Goal: Task Accomplishment & Management: Use online tool/utility

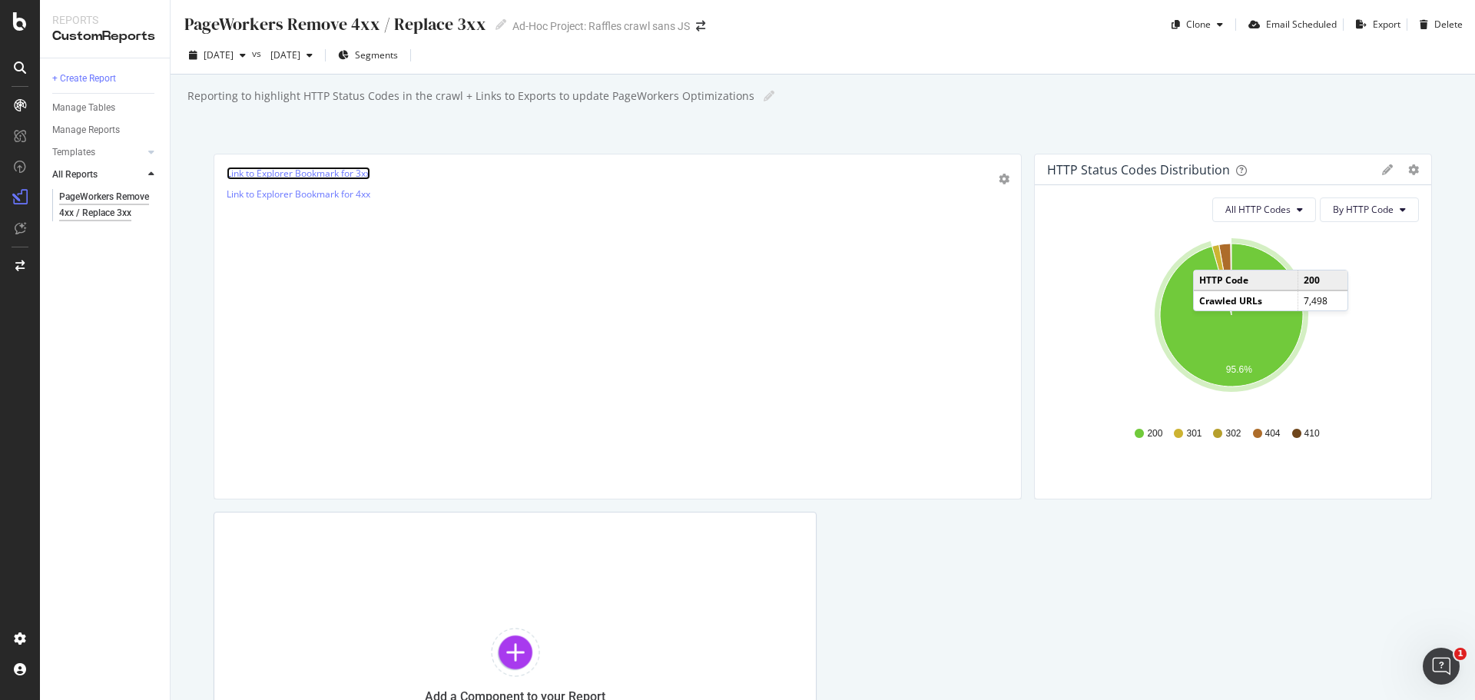
click at [323, 172] on link "Link to Explorer Bookmark for 3xx" at bounding box center [299, 173] width 144 height 13
click at [331, 174] on link "Link to Explorer Bookmark for 3xx" at bounding box center [299, 173] width 144 height 13
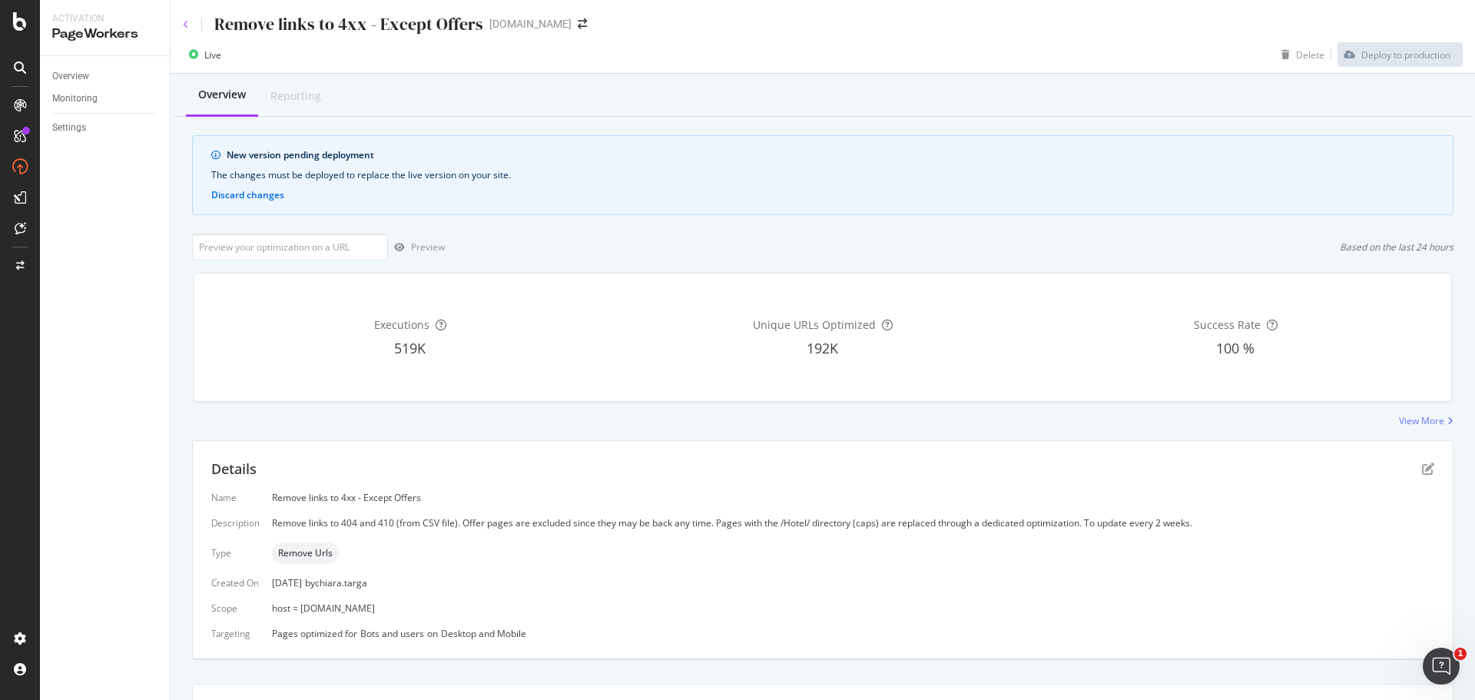
click at [187, 22] on icon at bounding box center [186, 24] width 6 height 9
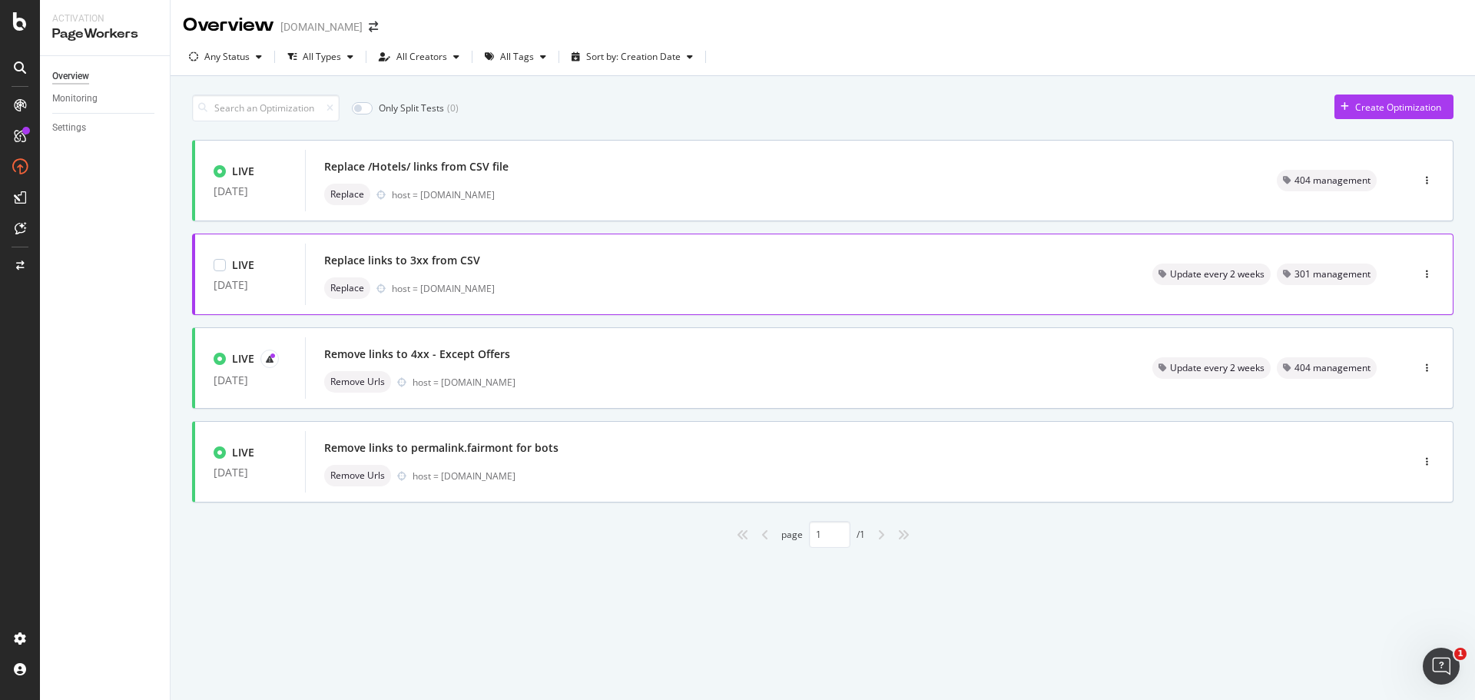
click at [412, 264] on div "Replace links to 3xx from CSV" at bounding box center [402, 260] width 156 height 15
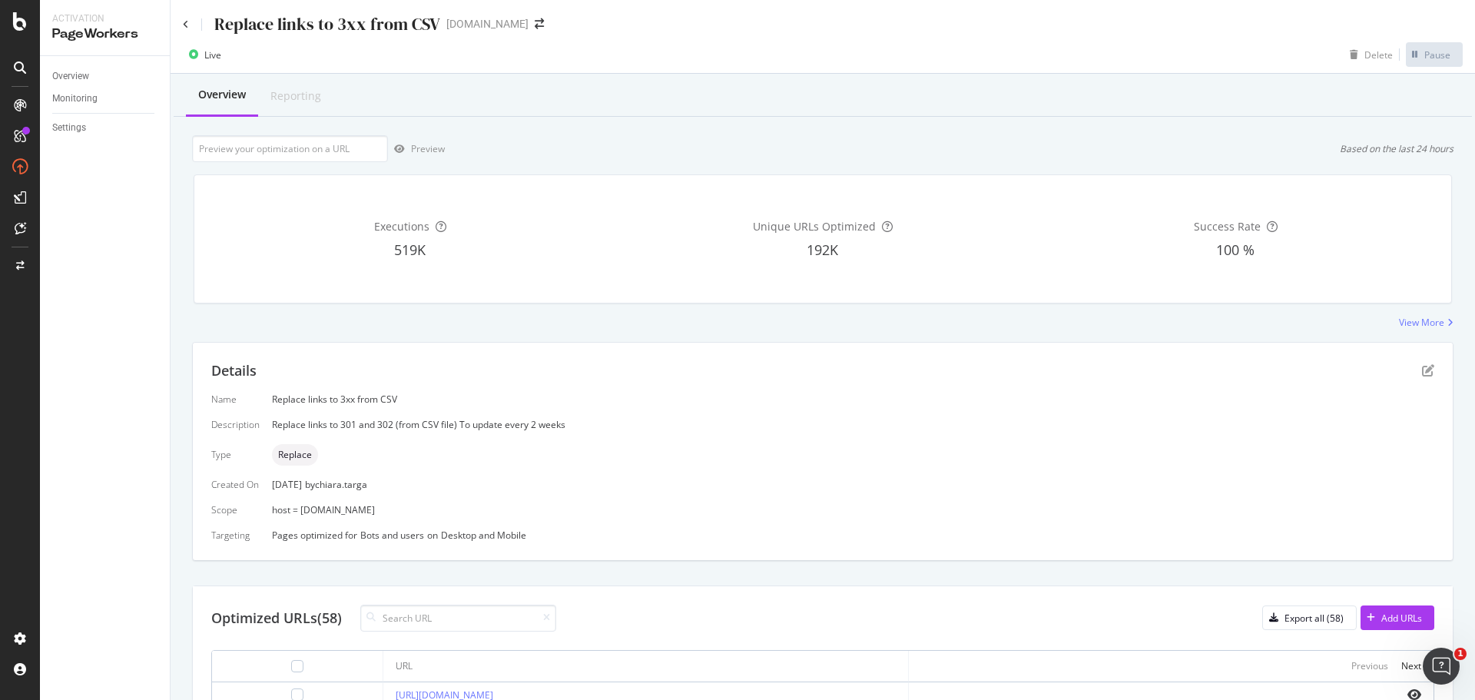
scroll to position [459, 0]
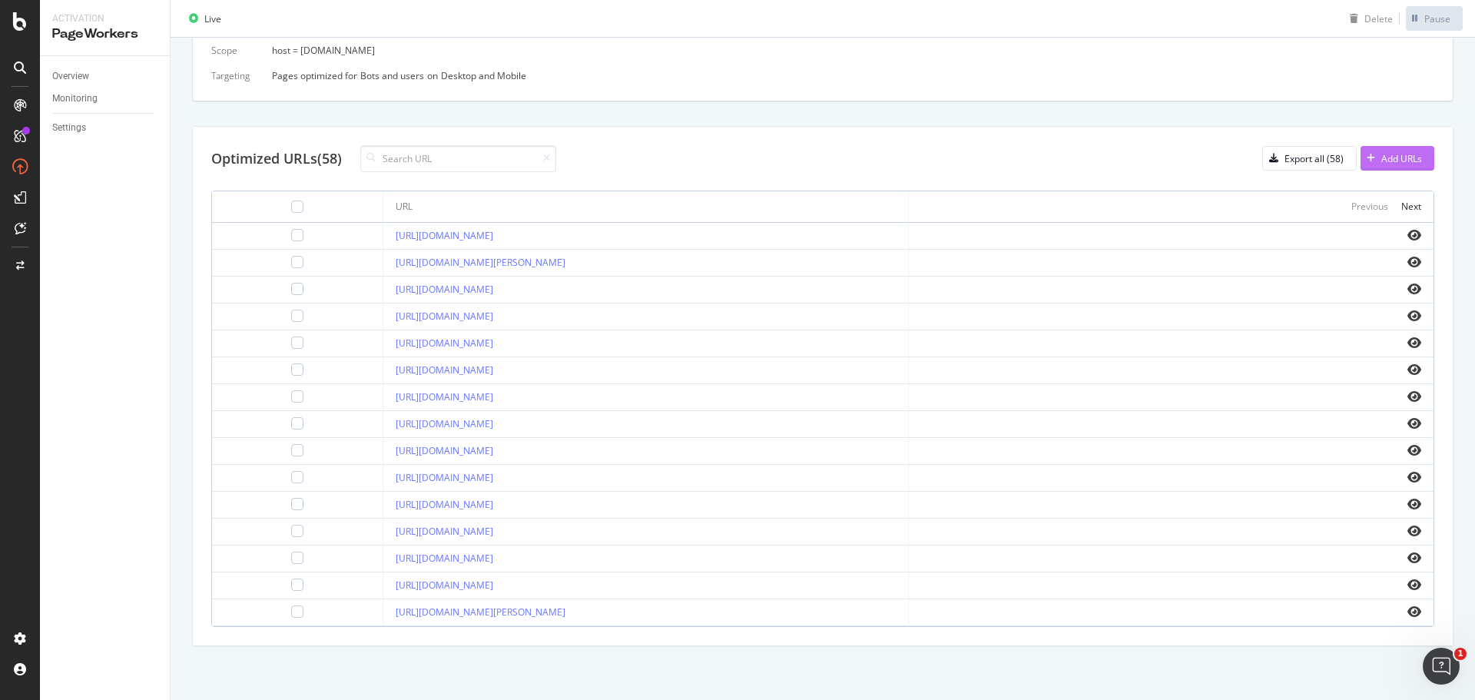
click at [1402, 160] on div "Add URLs" at bounding box center [1401, 158] width 41 height 13
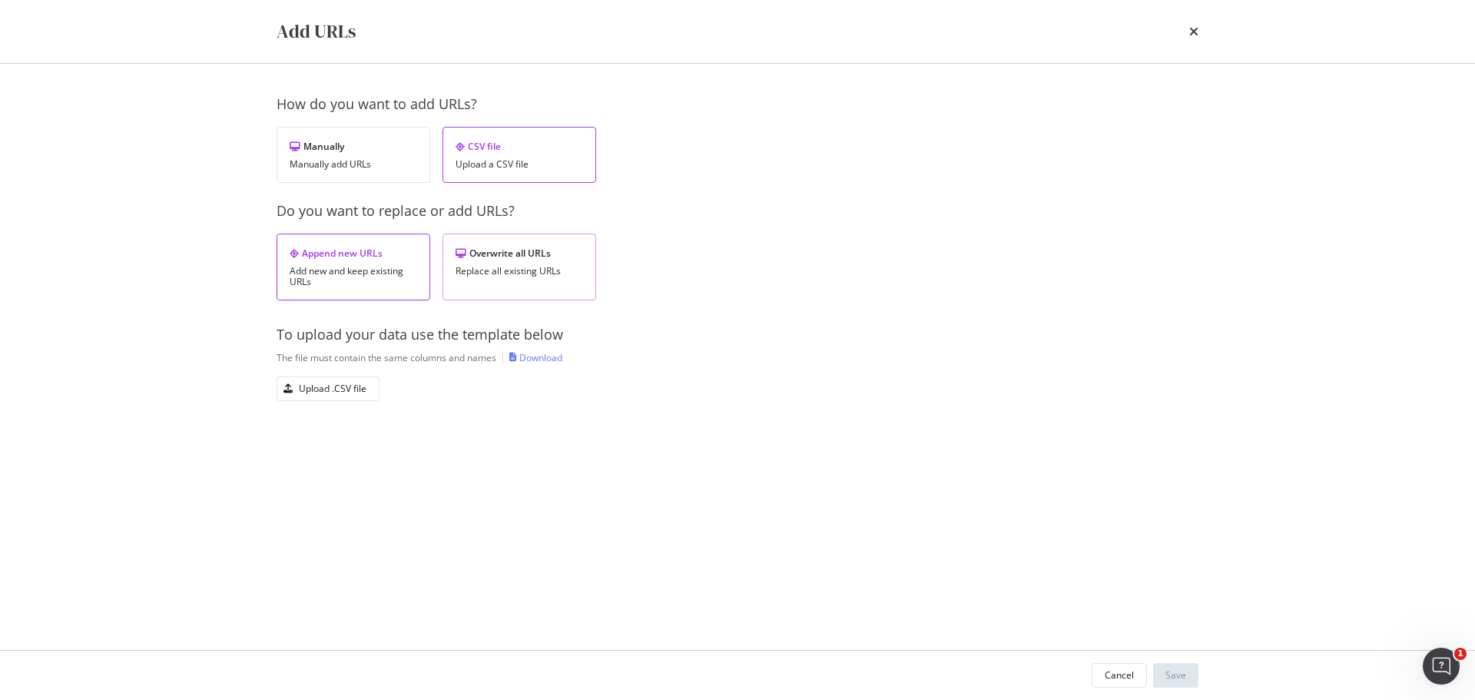
click at [585, 288] on div "Overwrite all URLs Replace all existing URLs" at bounding box center [520, 267] width 154 height 67
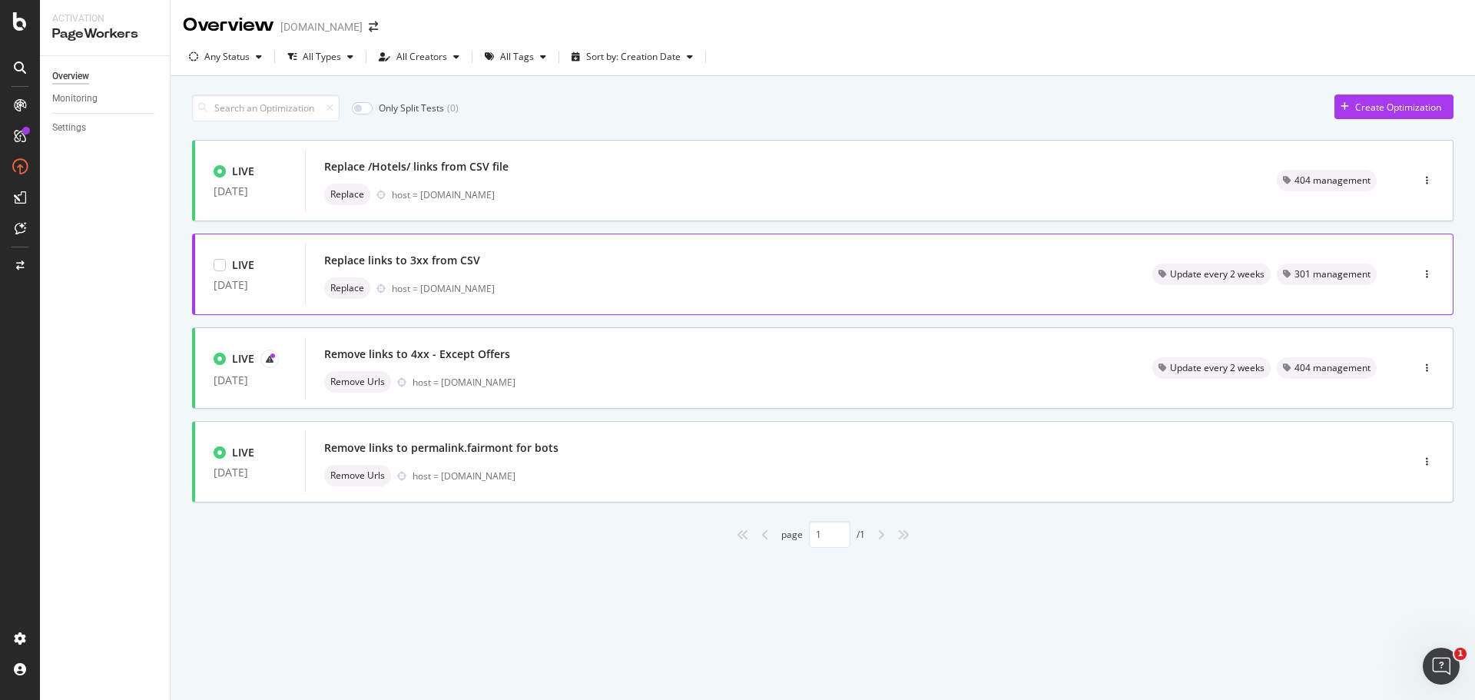
click at [403, 259] on div "Replace links to 3xx from CSV" at bounding box center [402, 260] width 156 height 15
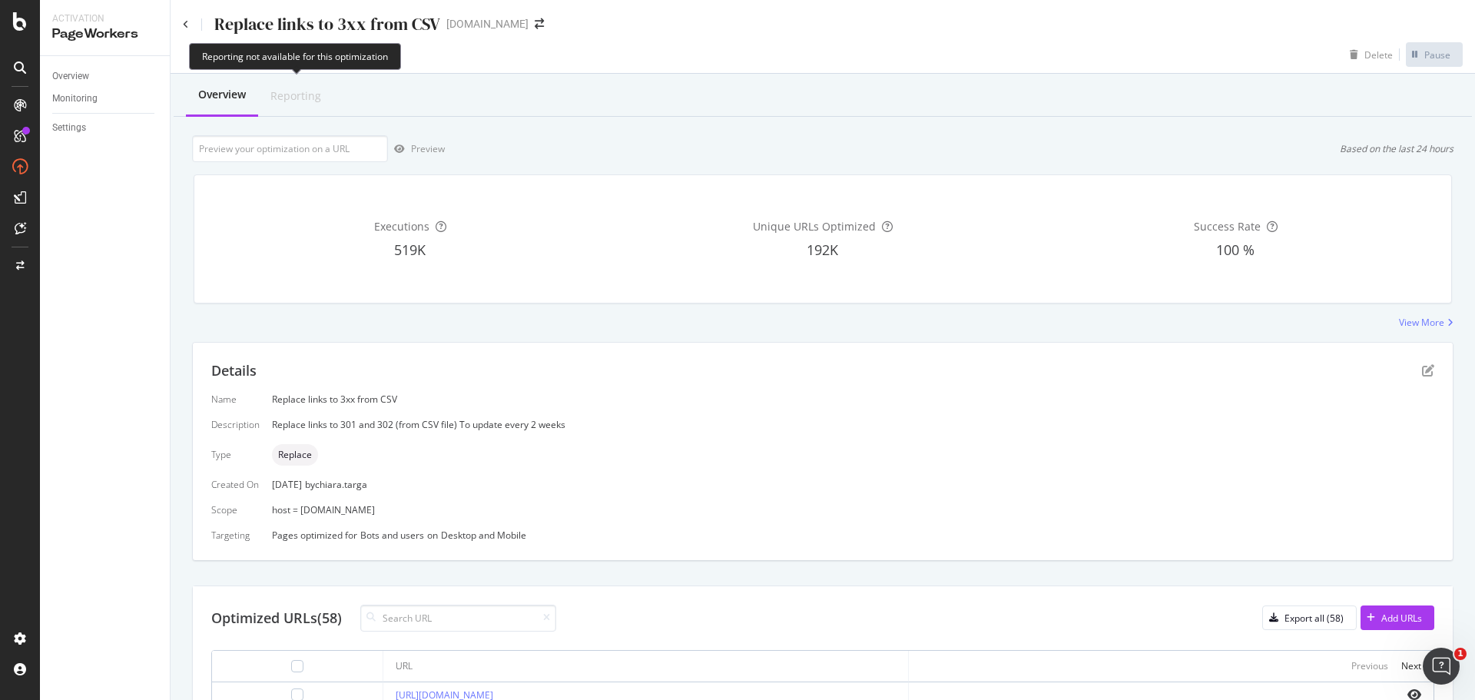
click at [290, 102] on div "Reporting" at bounding box center [295, 95] width 51 height 15
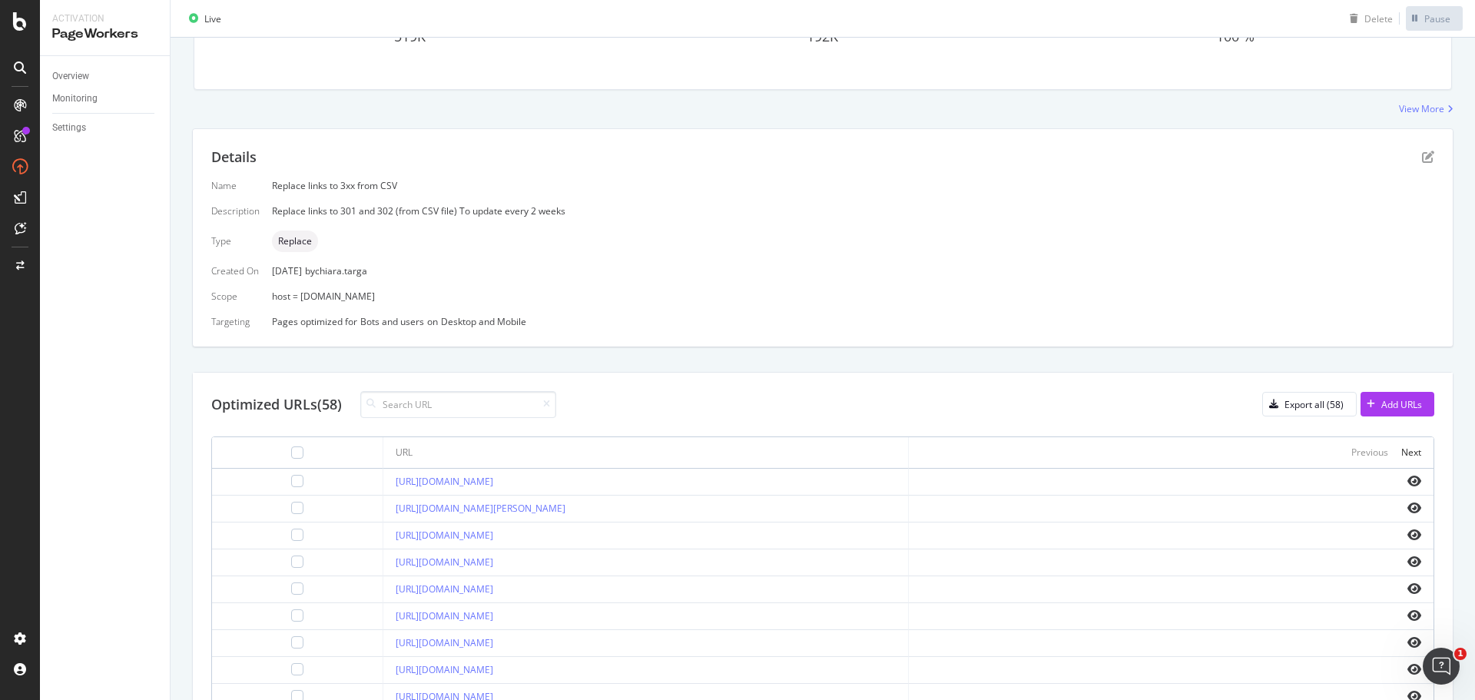
scroll to position [459, 0]
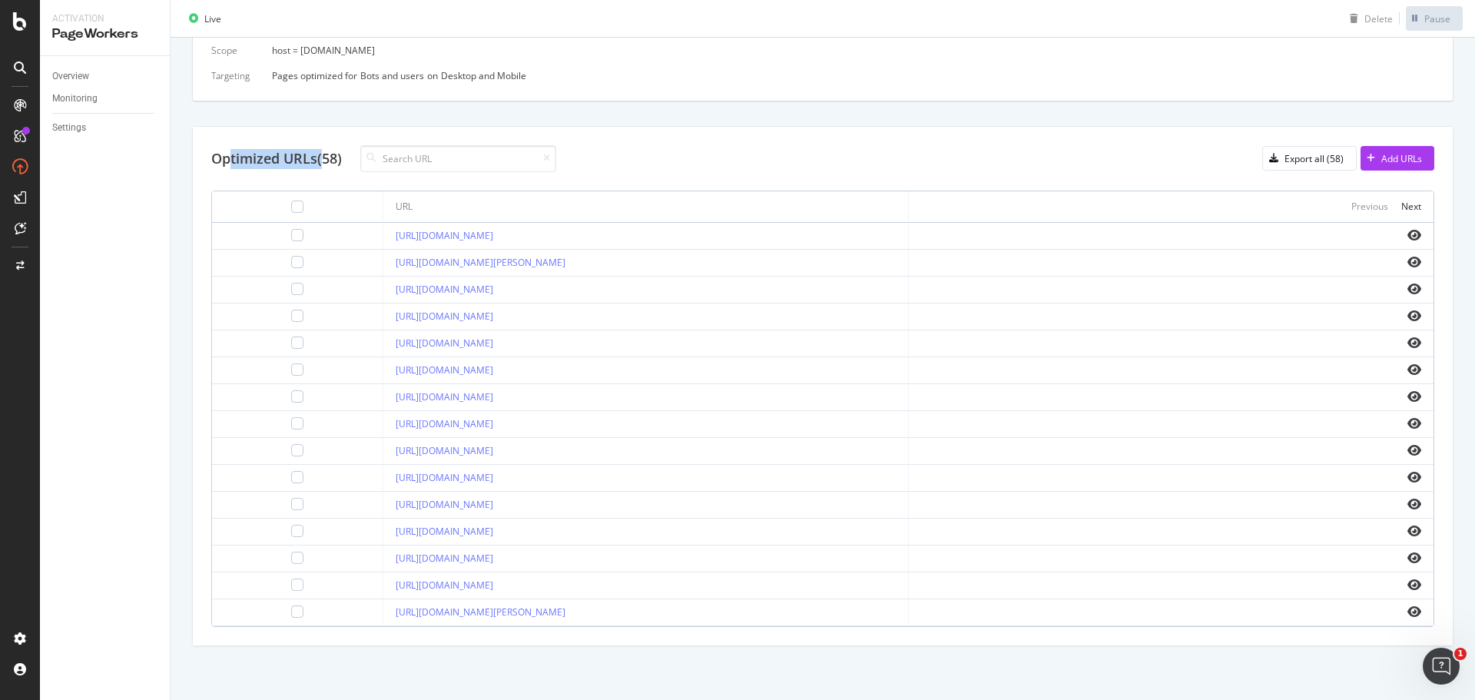
drag, startPoint x: 233, startPoint y: 150, endPoint x: 363, endPoint y: 164, distance: 130.6
click at [336, 151] on div "Optimized URLs (58)" at bounding box center [276, 159] width 131 height 20
click at [612, 161] on div "Optimized URLs (58) Export all (58) Add URLs" at bounding box center [822, 158] width 1223 height 27
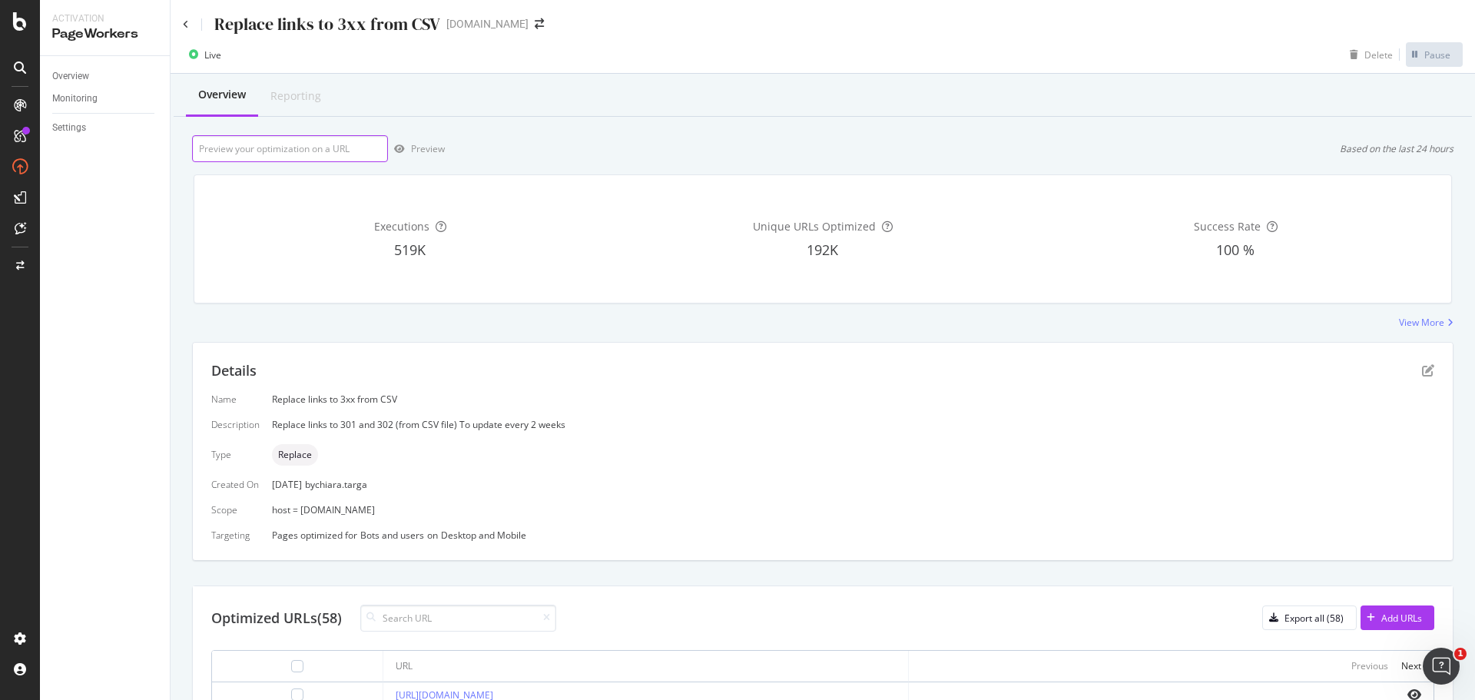
click at [298, 153] on input "url" at bounding box center [290, 148] width 196 height 27
drag, startPoint x: 255, startPoint y: 428, endPoint x: 448, endPoint y: 415, distance: 193.3
click at [446, 414] on div "Name Replace links to 3xx from CSV Description Replace links to 301 and 302 (fr…" at bounding box center [822, 467] width 1223 height 149
click at [498, 476] on div "Name Replace links to 3xx from CSV Description Replace links to 301 and 302 (fr…" at bounding box center [822, 467] width 1223 height 149
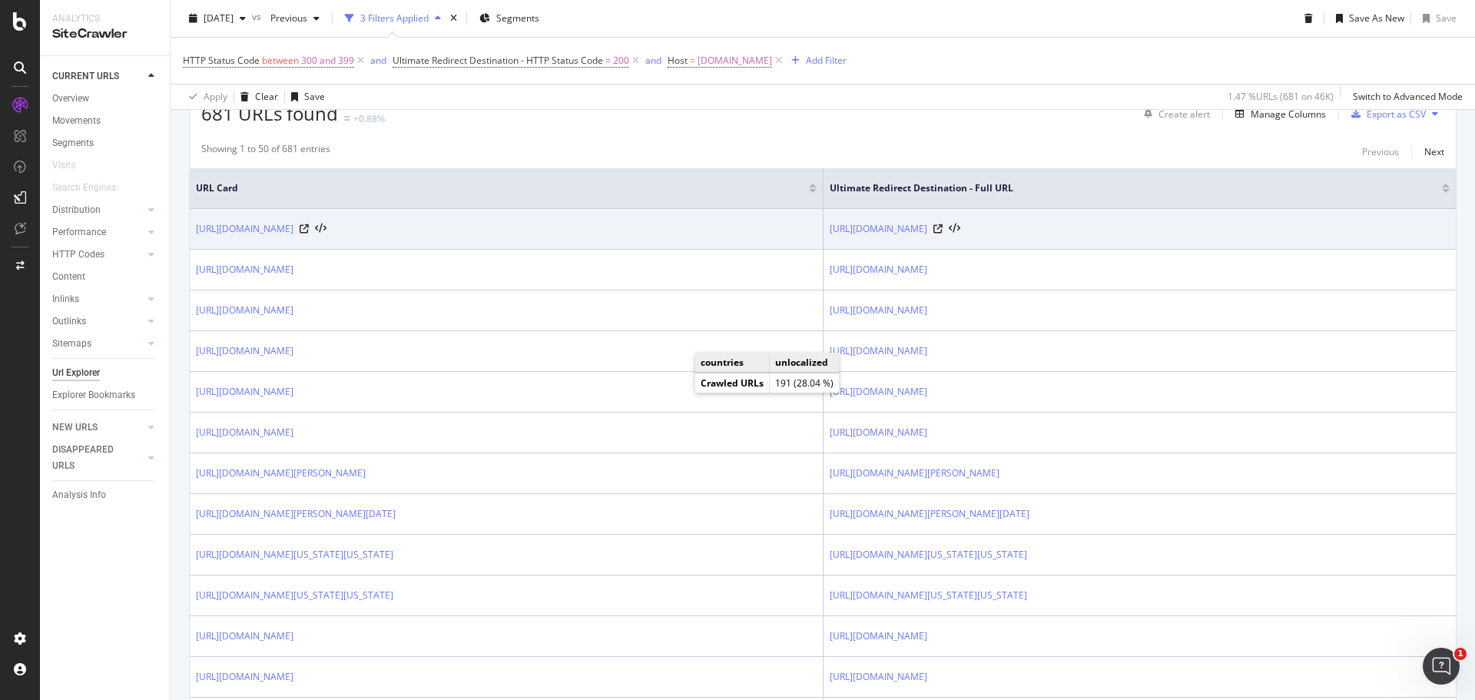
scroll to position [307, 0]
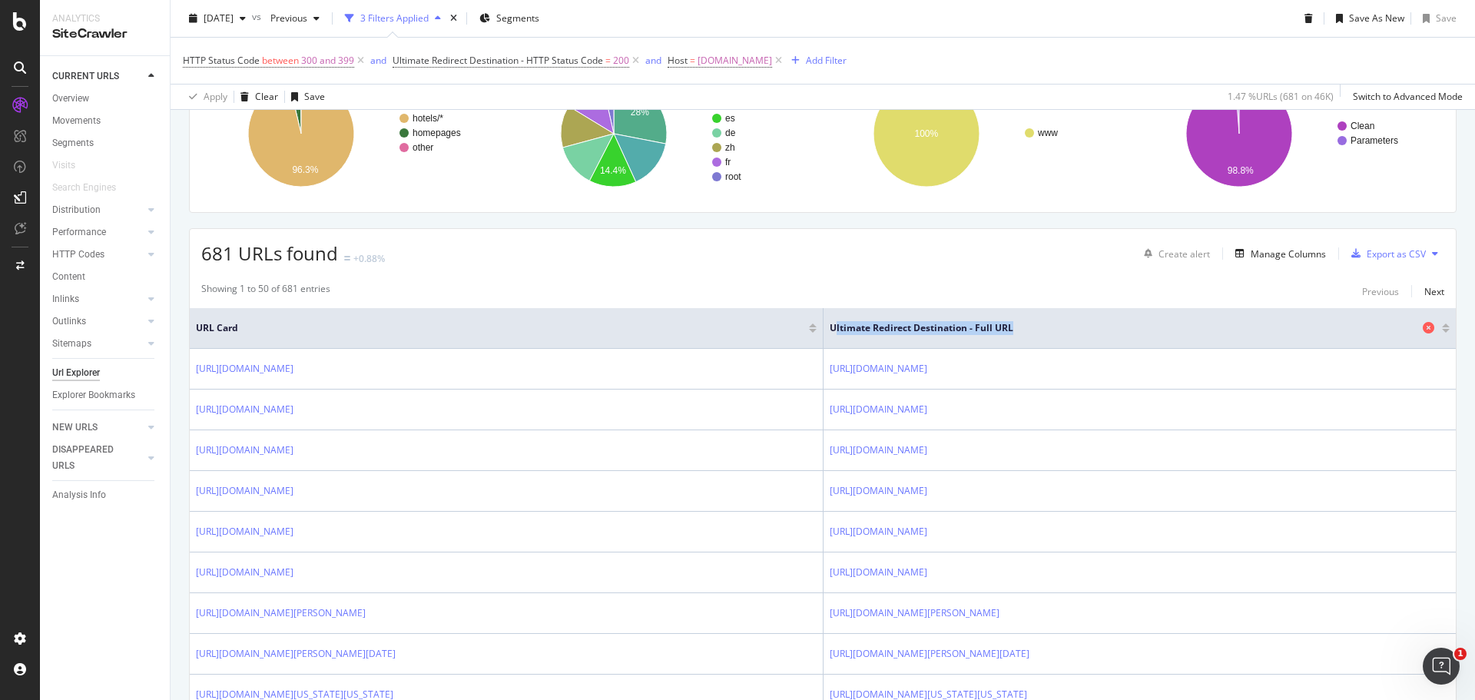
drag, startPoint x: 1071, startPoint y: 324, endPoint x: 828, endPoint y: 327, distance: 242.8
click at [830, 327] on span "Ultimate Redirect Destination - Full URL" at bounding box center [1124, 328] width 589 height 14
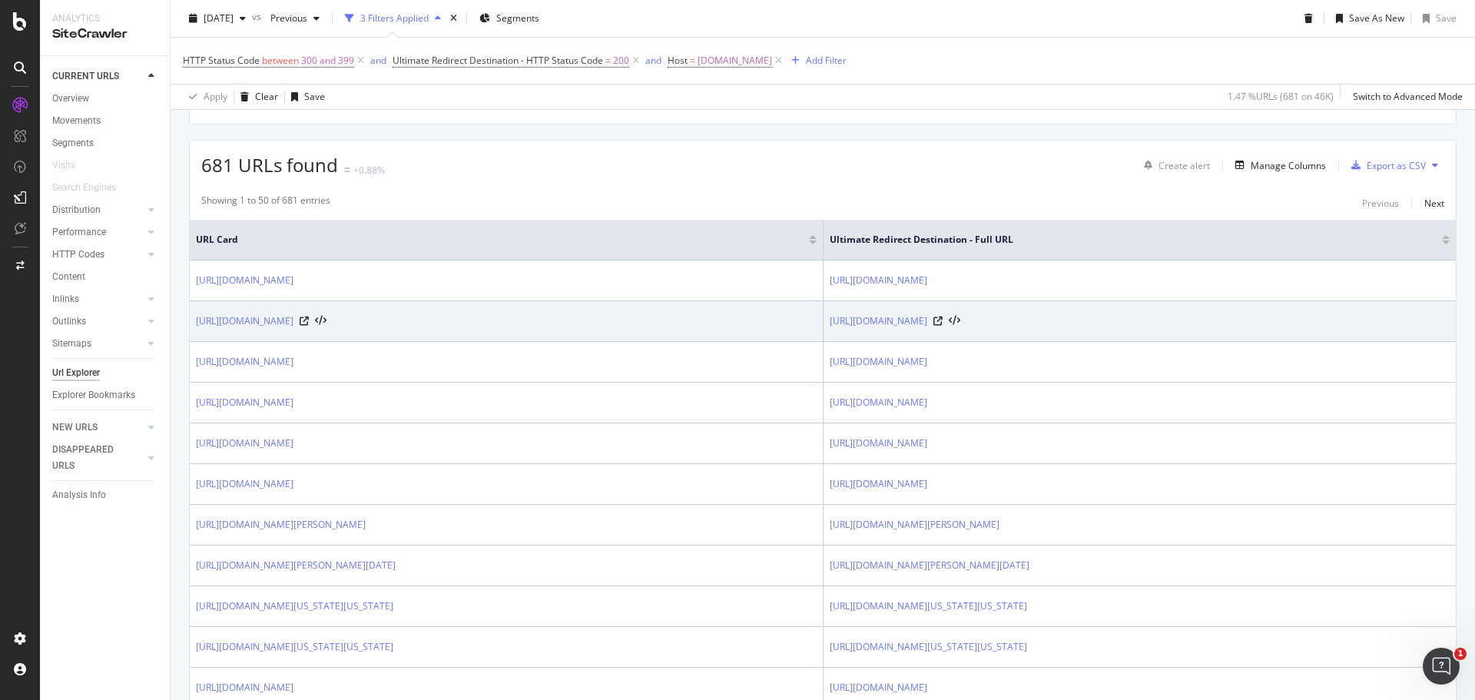
scroll to position [384, 0]
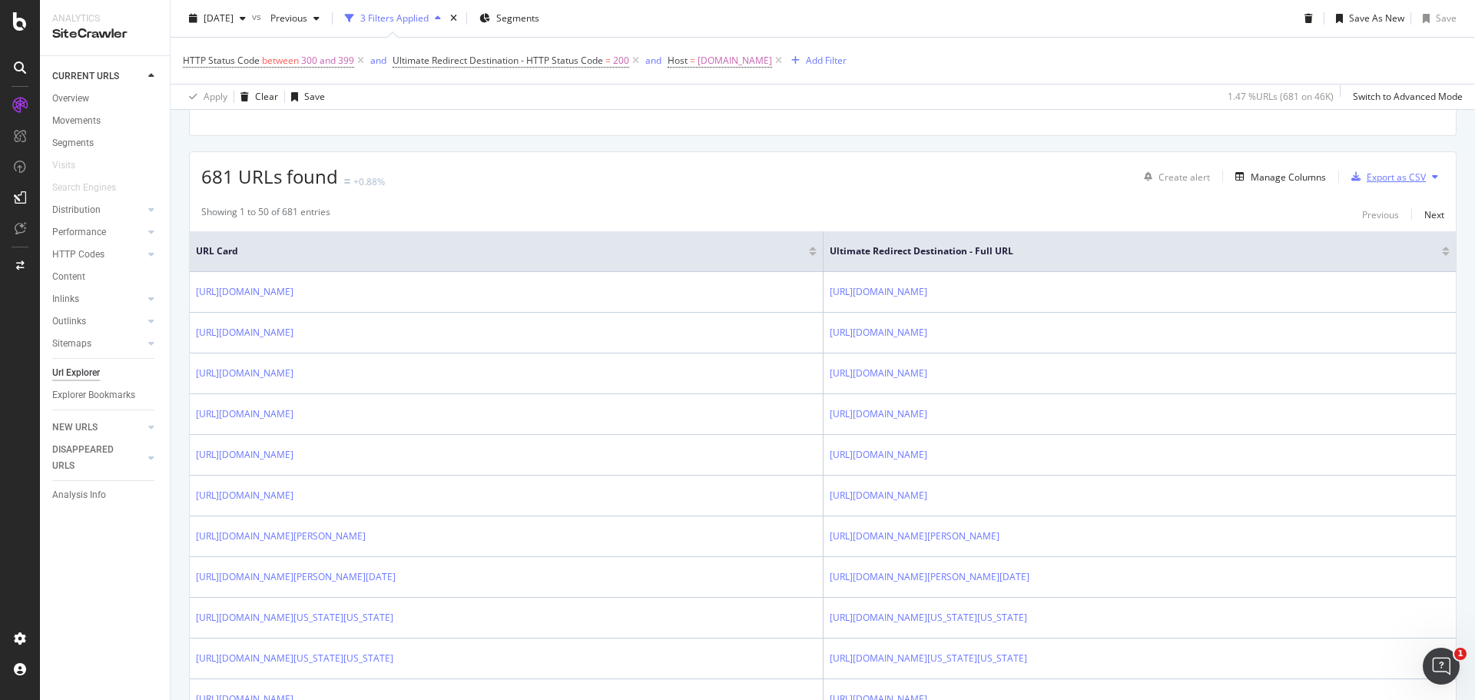
click at [1367, 176] on div "Export as CSV" at bounding box center [1396, 177] width 59 height 13
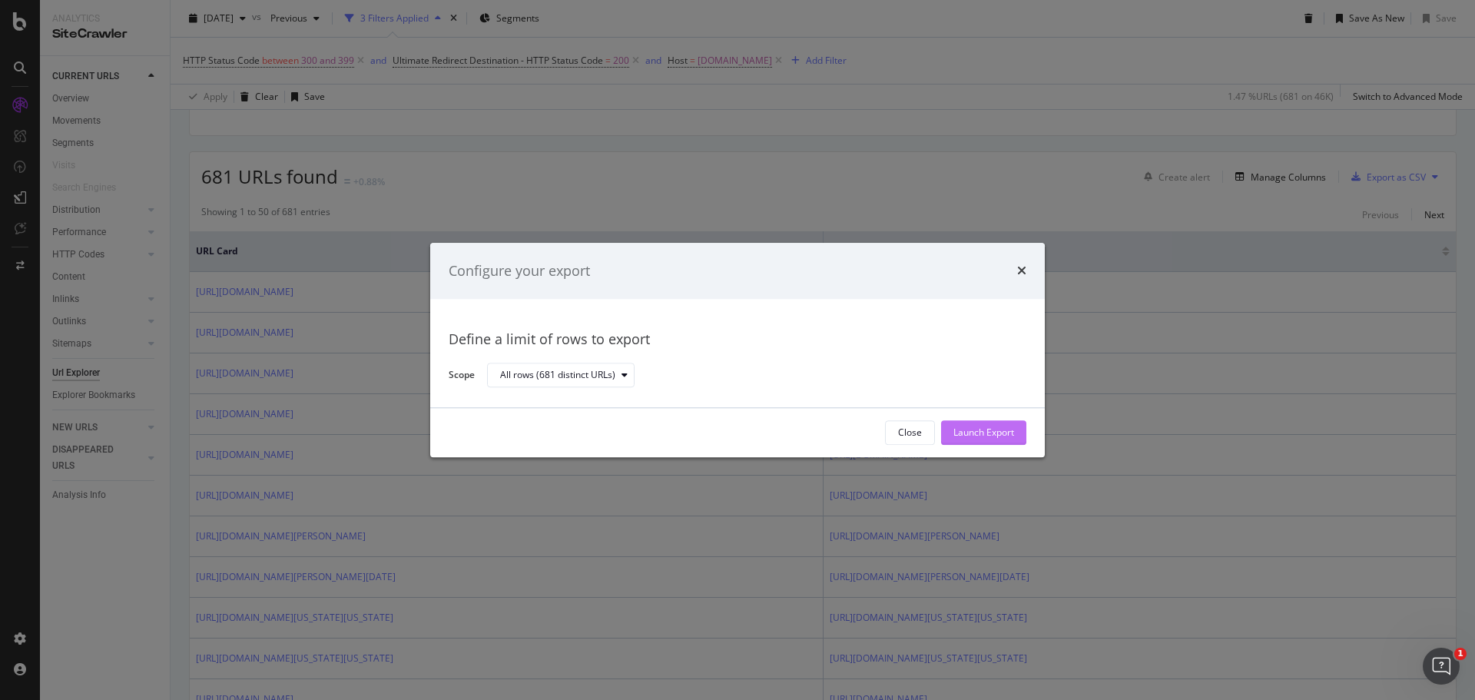
click at [981, 435] on div "Launch Export" at bounding box center [983, 432] width 61 height 13
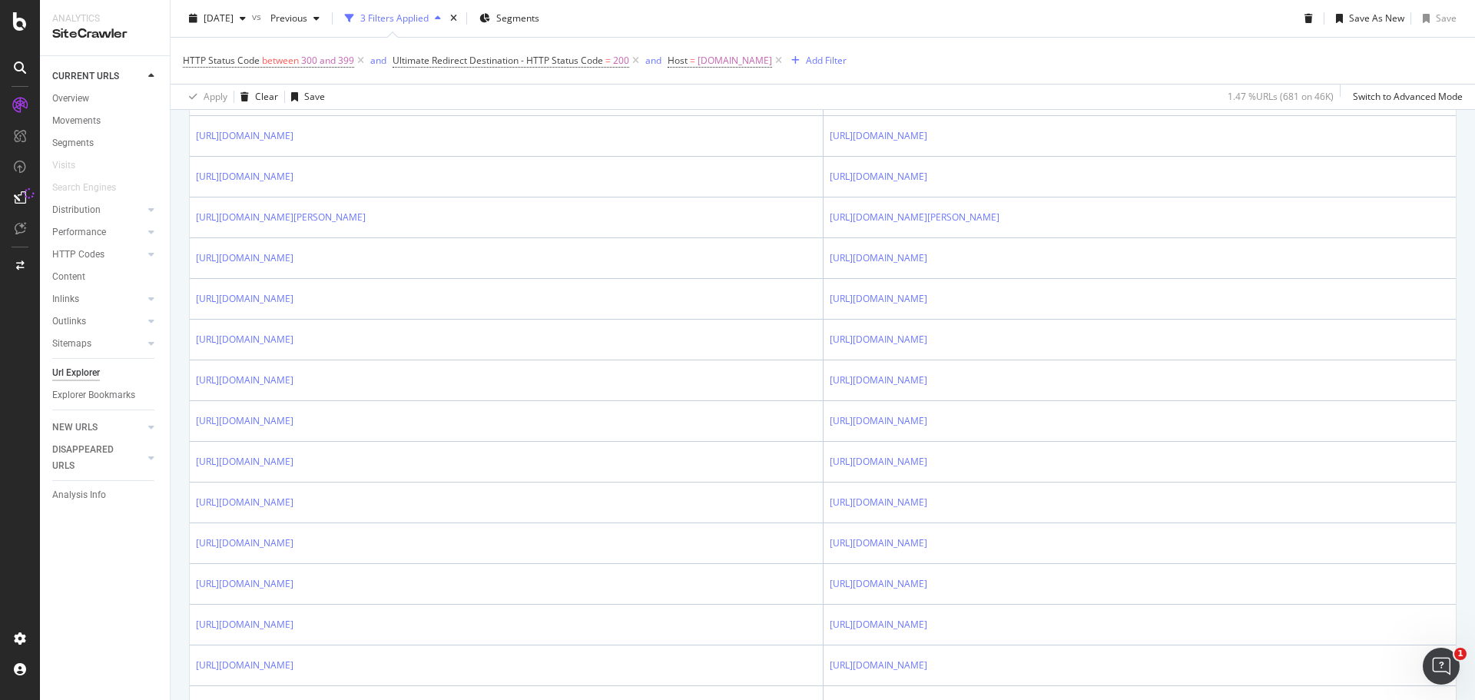
scroll to position [1767, 0]
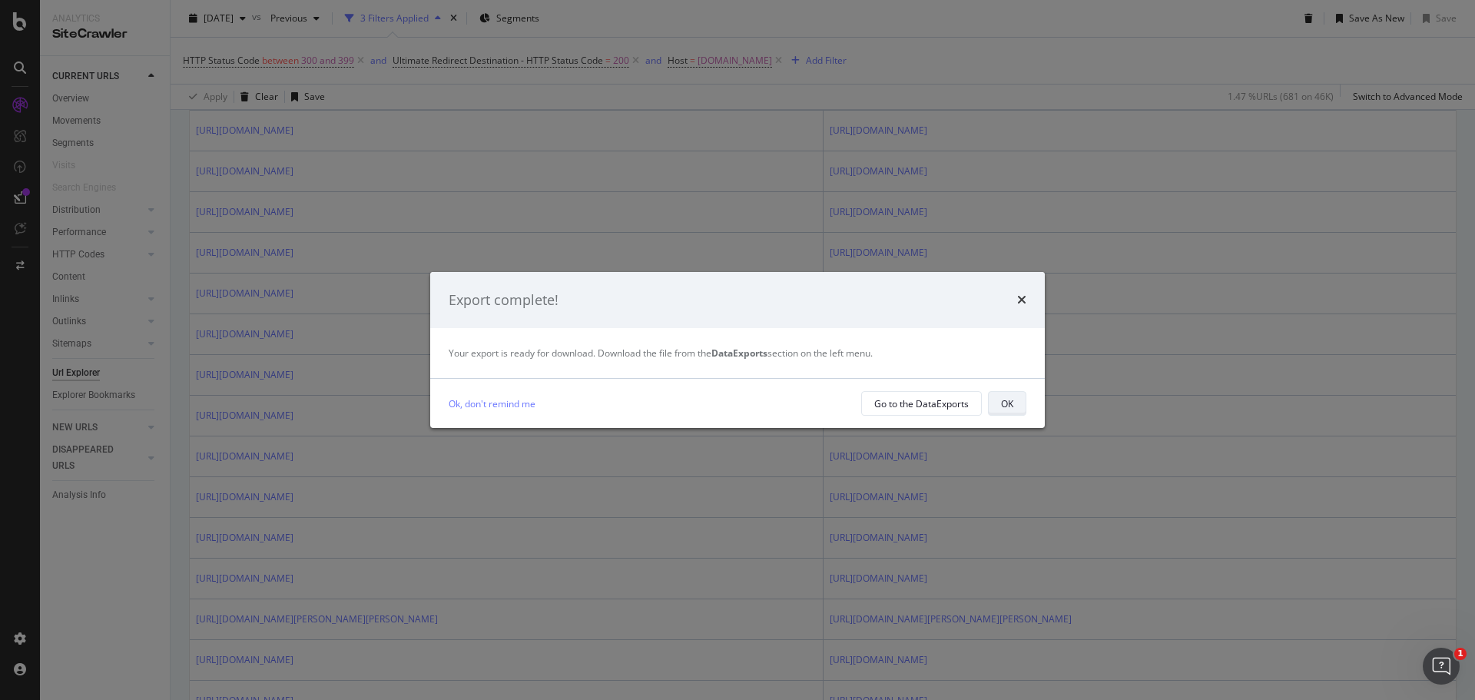
click at [996, 399] on button "OK" at bounding box center [1007, 403] width 38 height 25
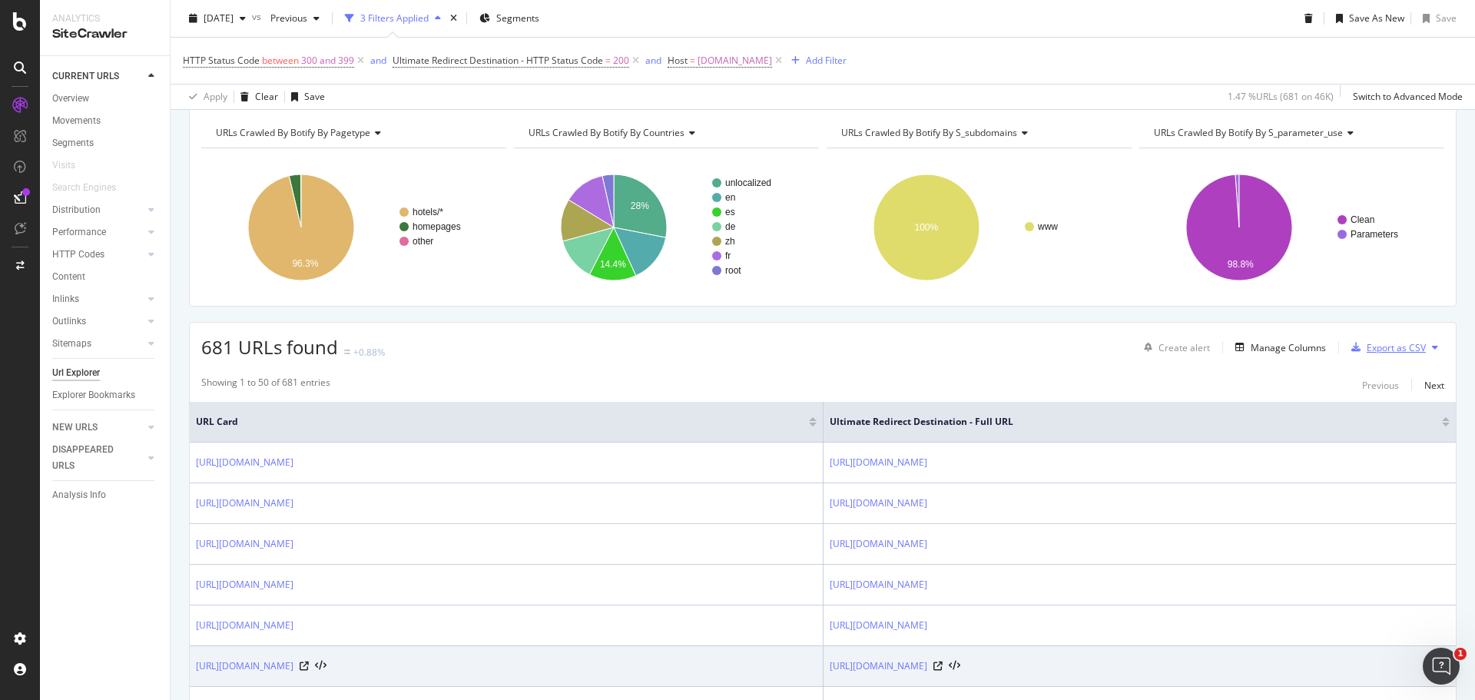
scroll to position [211, 0]
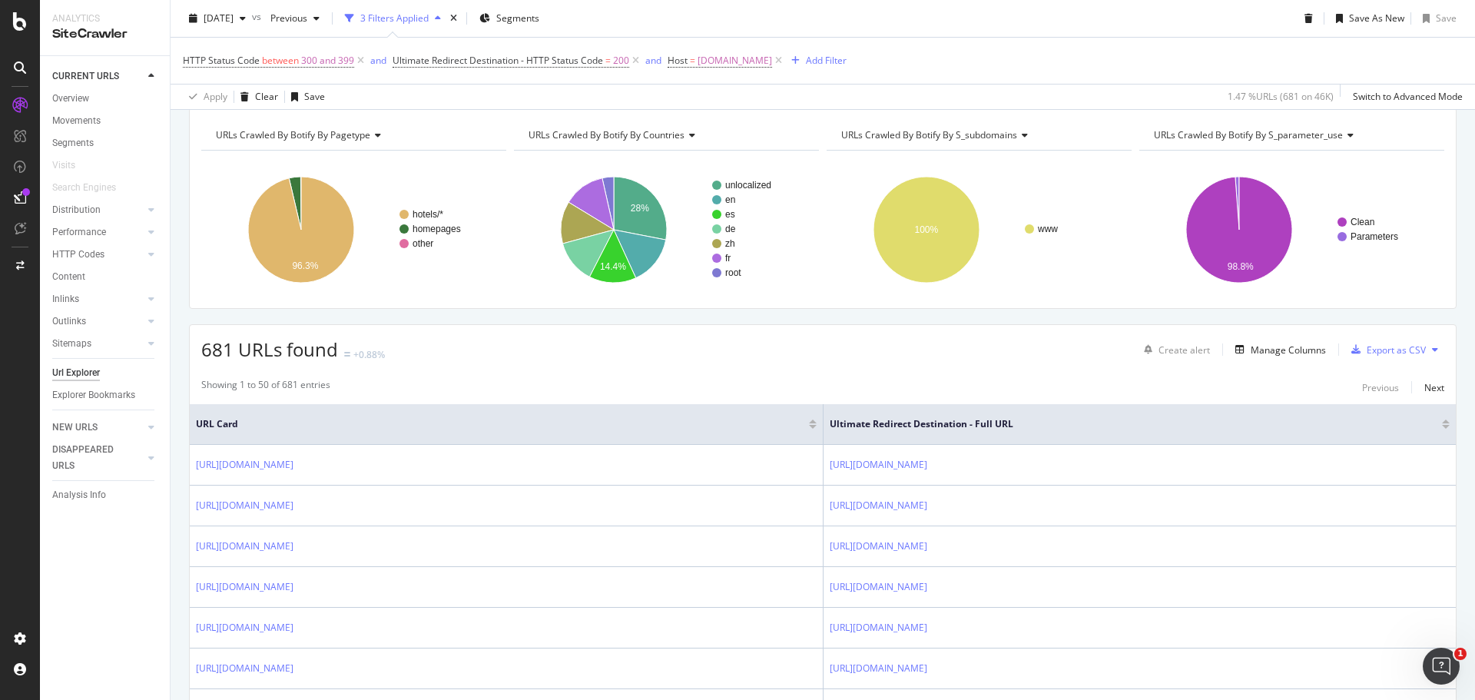
drag, startPoint x: 1020, startPoint y: 332, endPoint x: 1142, endPoint y: 338, distance: 122.3
click at [1020, 332] on div "681 URLs found +0.88% Create alert Manage Columns Export as CSV" at bounding box center [823, 344] width 1266 height 38
click at [1373, 351] on div "Export as CSV" at bounding box center [1396, 349] width 59 height 13
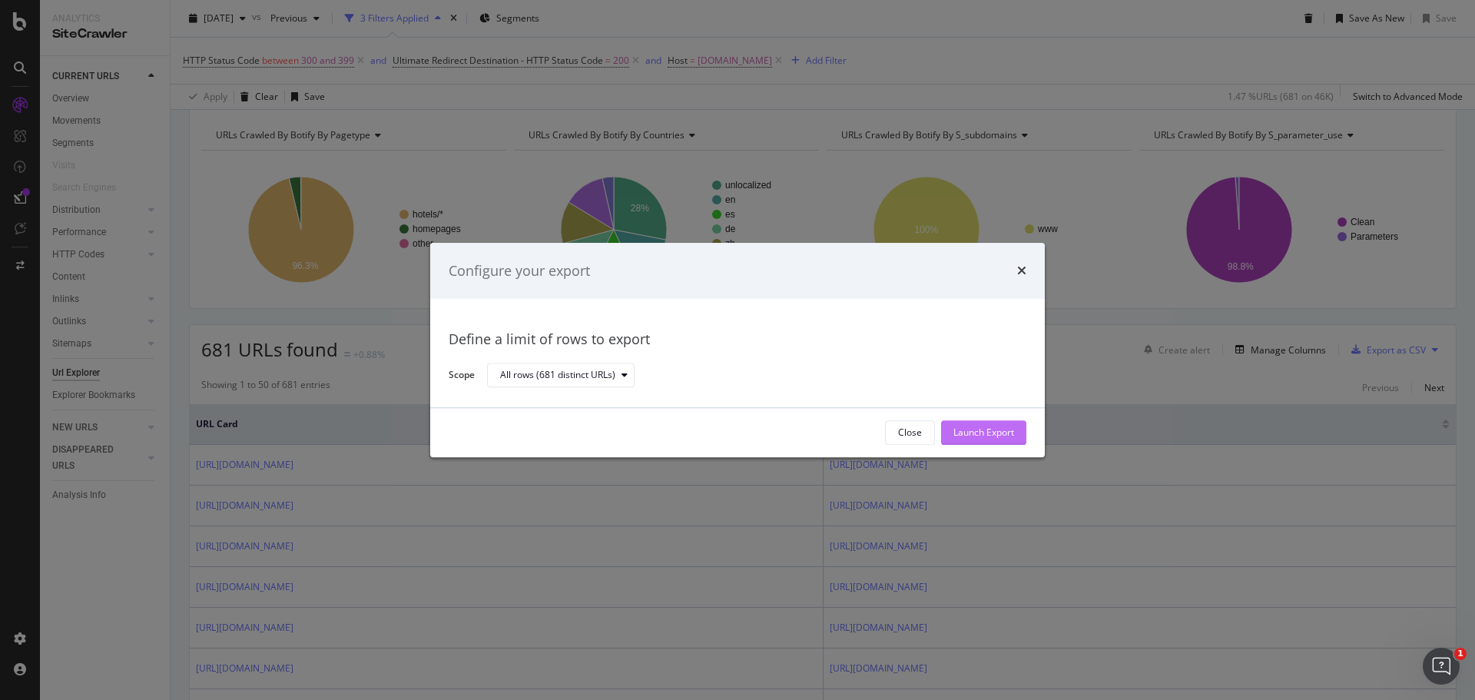
click at [962, 422] on div "Launch Export" at bounding box center [983, 432] width 61 height 23
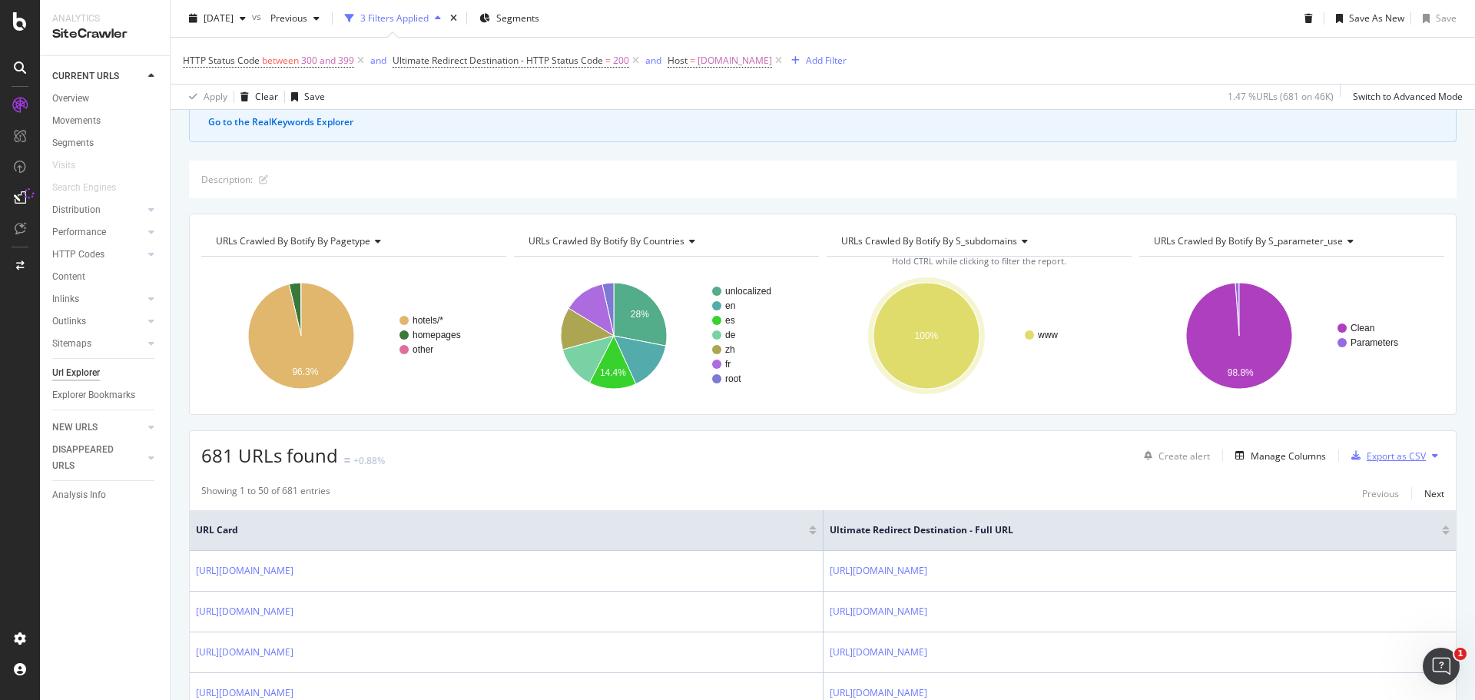
scroll to position [0, 0]
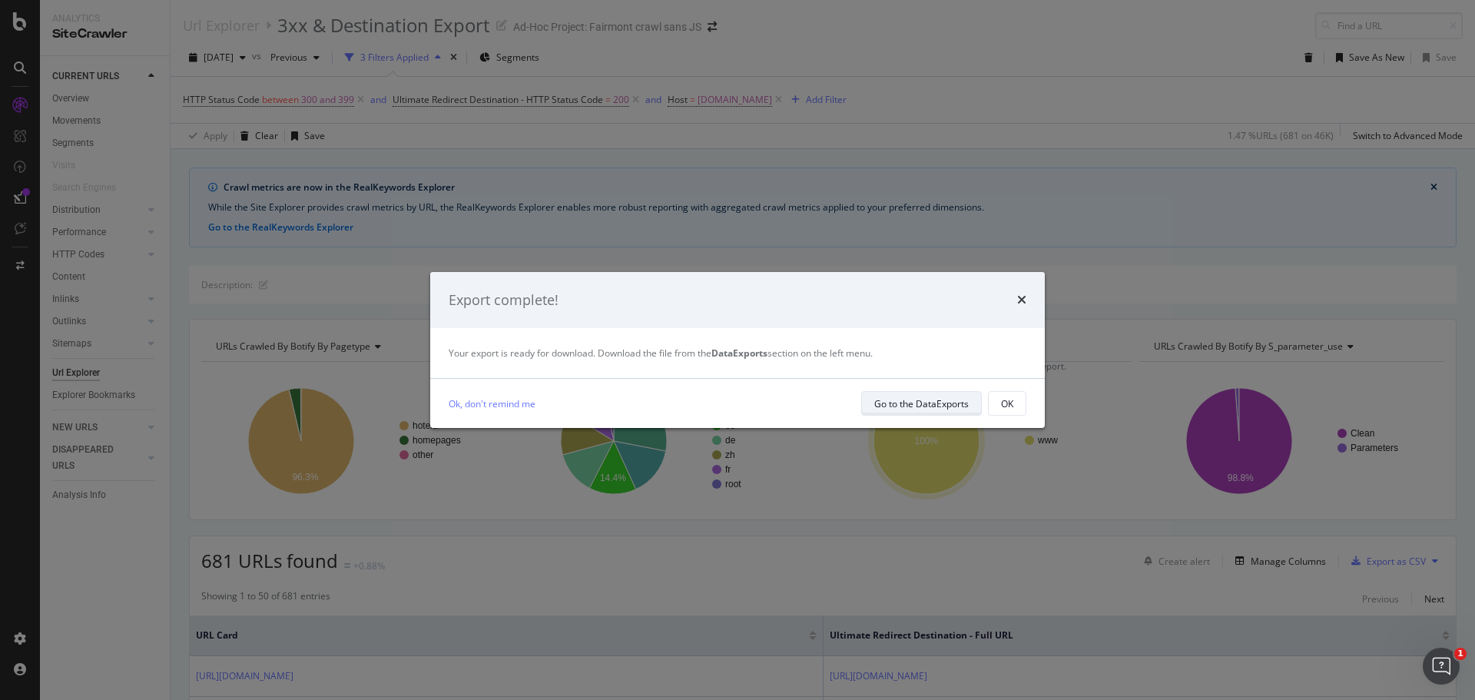
click at [926, 403] on div "Go to the DataExports" at bounding box center [921, 403] width 94 height 13
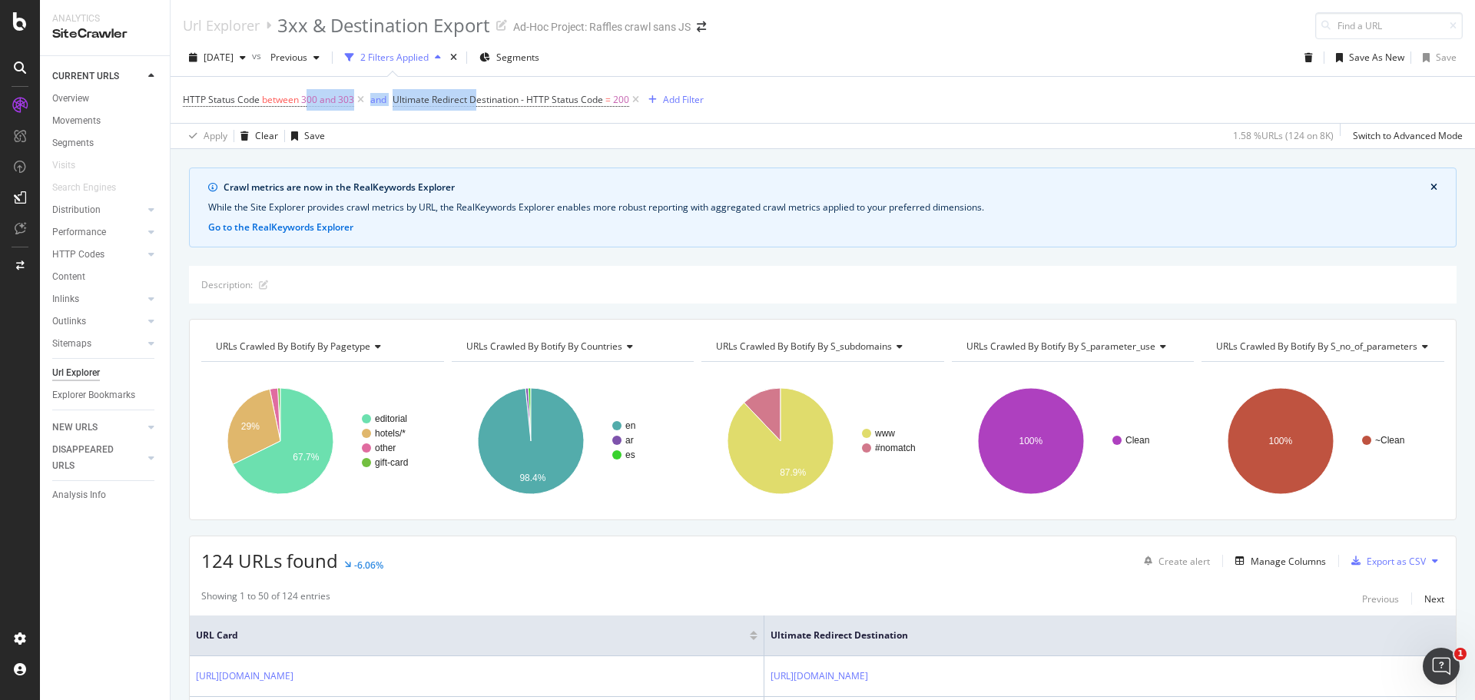
drag, startPoint x: 308, startPoint y: 103, endPoint x: 497, endPoint y: 128, distance: 190.7
click at [479, 106] on span "HTTP Status Code between 300 and 303 and Ultimate Redirect Destination - HTTP S…" at bounding box center [412, 99] width 459 height 13
click at [498, 129] on div "Apply Clear Save 1.58 % URLs ( 124 on 8K ) Switch to Advanced Mode" at bounding box center [823, 135] width 1305 height 25
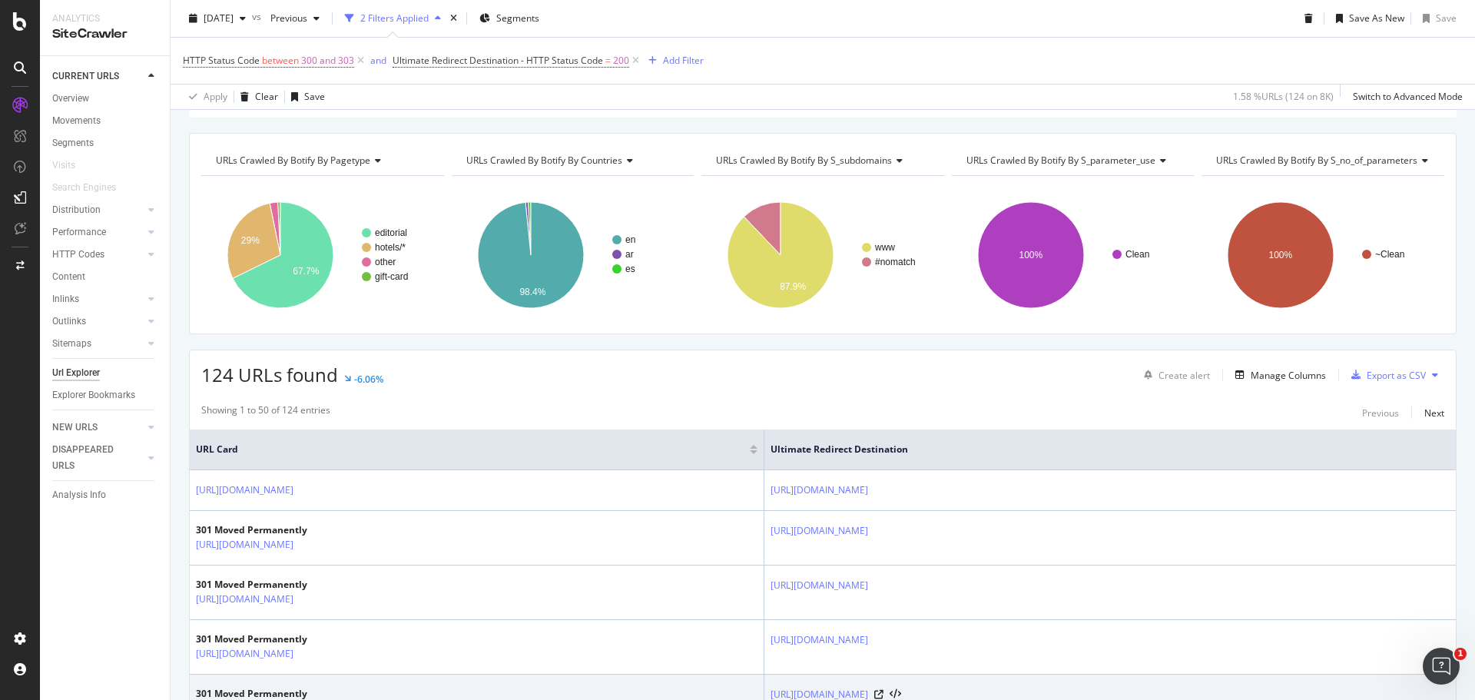
scroll to position [154, 0]
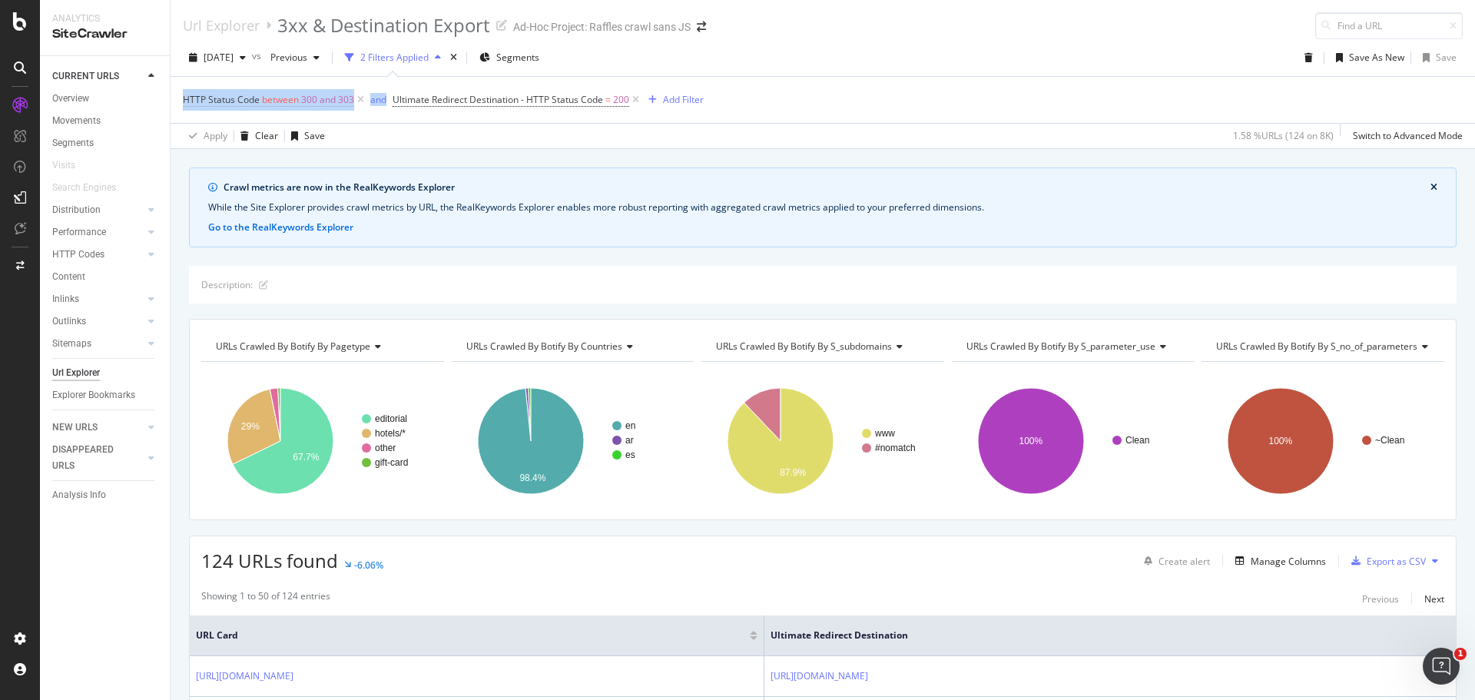
drag, startPoint x: 175, startPoint y: 101, endPoint x: 393, endPoint y: 118, distance: 218.1
click at [373, 114] on div "HTTP Status Code between 300 and 303 and Ultimate Redirect Destination - HTTP S…" at bounding box center [823, 112] width 1305 height 72
drag, startPoint x: 422, startPoint y: 111, endPoint x: 522, endPoint y: 101, distance: 101.1
click at [522, 101] on div "HTTP Status Code between 300 and 303 and Ultimate Redirect Destination - HTTP S…" at bounding box center [823, 100] width 1280 height 46
click at [793, 105] on div "HTTP Status Code between 300 and 303 and Ultimate Redirect Destination - HTTP S…" at bounding box center [823, 100] width 1280 height 46
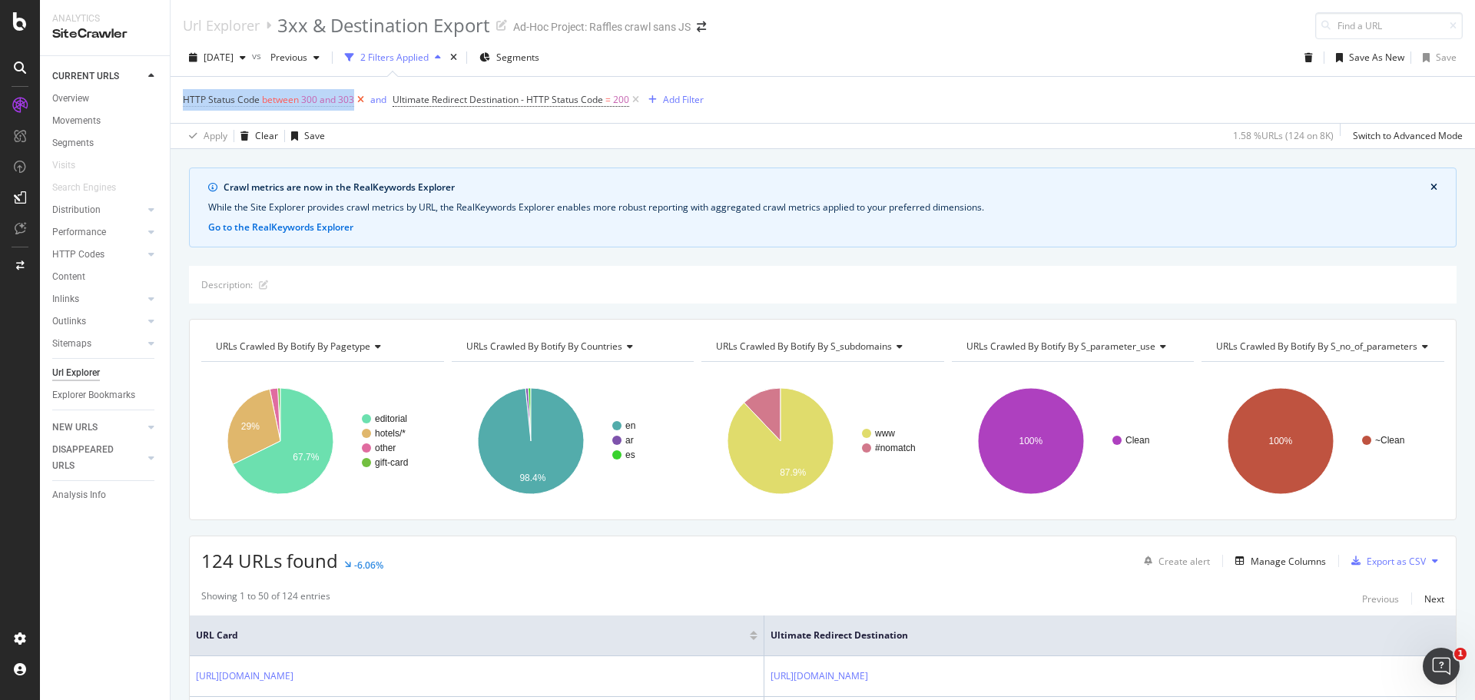
drag, startPoint x: 176, startPoint y: 103, endPoint x: 361, endPoint y: 104, distance: 185.2
click at [360, 104] on div "HTTP Status Code between 300 and 303 and Ultimate Redirect Destination - HTTP S…" at bounding box center [823, 112] width 1305 height 72
click at [543, 180] on div "Crawl metrics are now in the RealKeywords Explorer While the Site Explorer prov…" at bounding box center [823, 207] width 1268 height 80
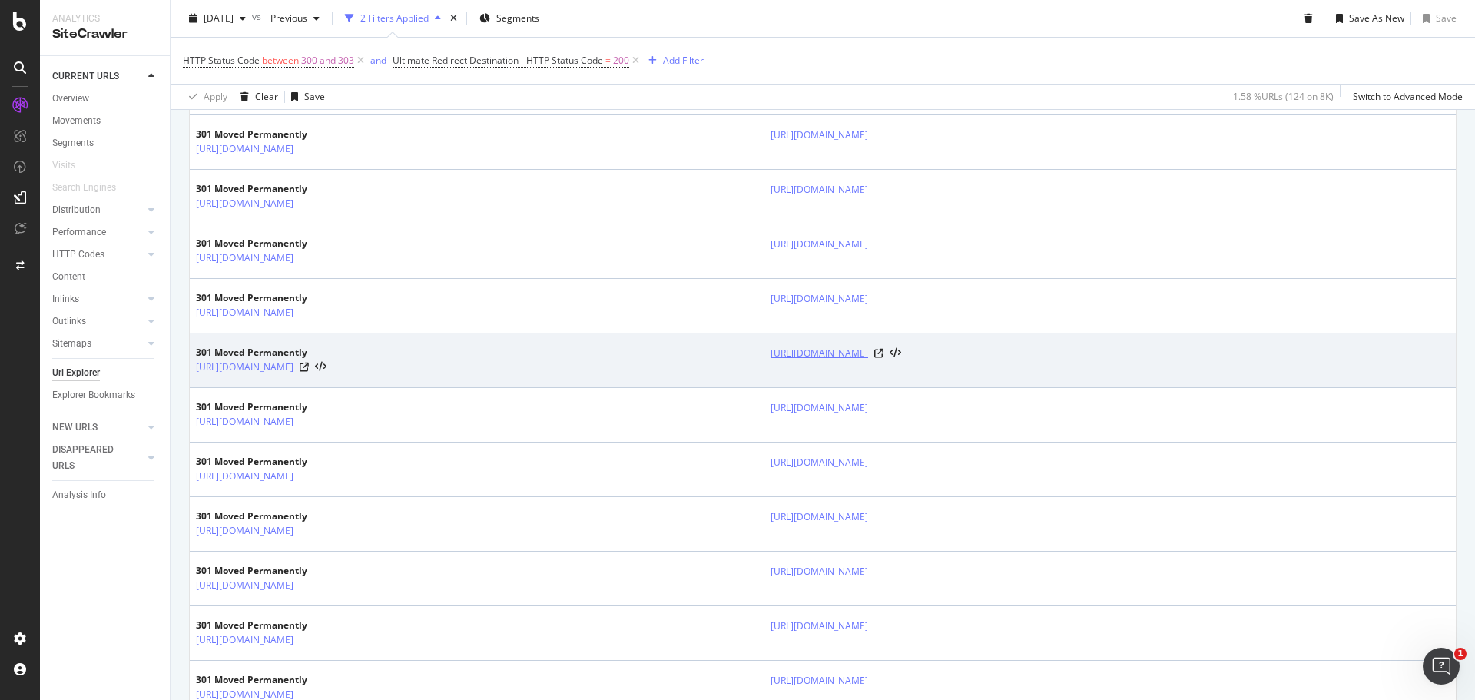
scroll to position [1229, 0]
